Goal: Information Seeking & Learning: Find contact information

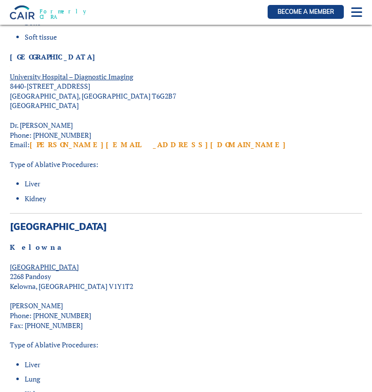
scroll to position [1489, 0]
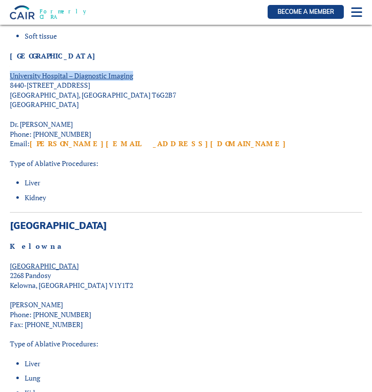
drag, startPoint x: 139, startPoint y: 46, endPoint x: 0, endPoint y: 43, distance: 138.7
copy div "Loremi Dolorsit Ametco Adip Elitse Doeiusmo Tempor Inci ut laboreetdo MAGNAAL E…"
click at [146, 71] on p "University Hospital – Diagnostic Imaging [STREET_ADDRESS]" at bounding box center [186, 90] width 353 height 39
drag, startPoint x: 136, startPoint y: 47, endPoint x: 10, endPoint y: 46, distance: 125.8
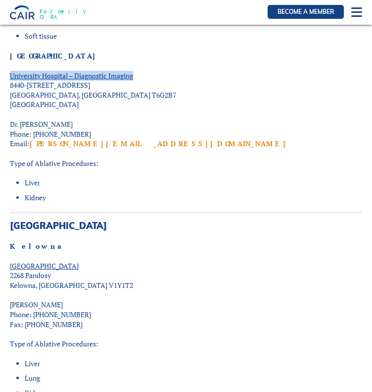
click at [10, 71] on span "University Hospital – Diagnostic Imaging" at bounding box center [71, 75] width 123 height 9
copy span "University Hospital – Diagnostic Imaging"
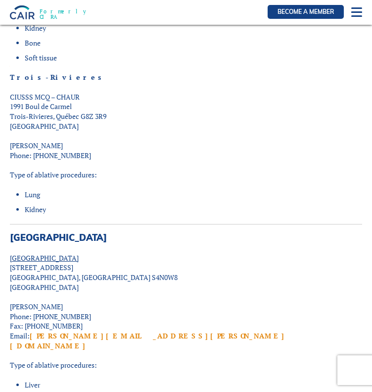
scroll to position [8092, 0]
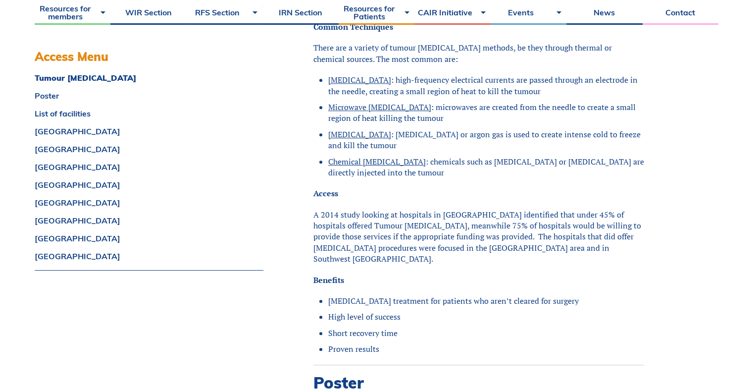
scroll to position [843, 0]
